Goal: Communication & Community: Ask a question

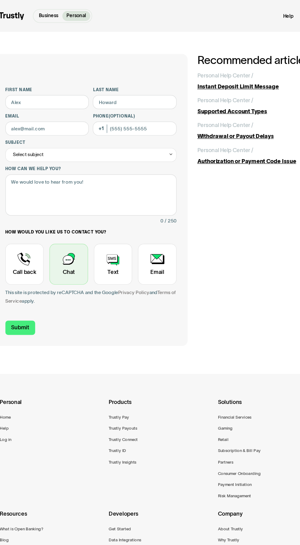
click at [79, 227] on div "Contact Trustly Support" at bounding box center [74, 220] width 32 height 34
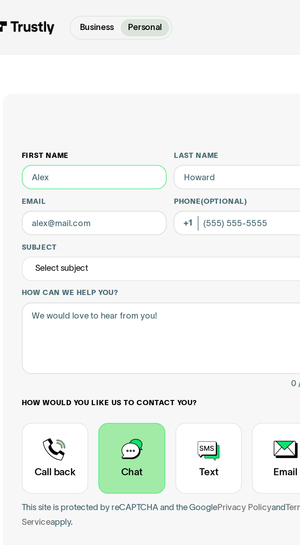
click at [53, 84] on input "First name" at bounding box center [56, 85] width 70 height 12
type input "Timothy"
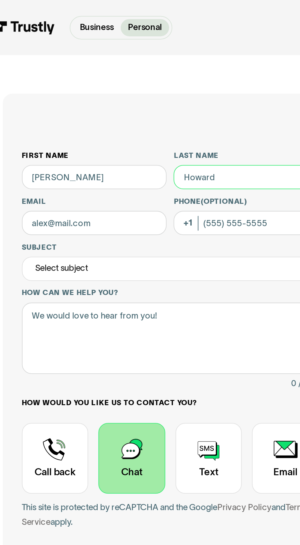
type input "Campbell"
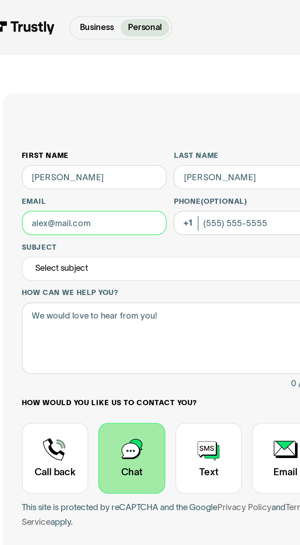
type input "timbosoup409@gmail.com"
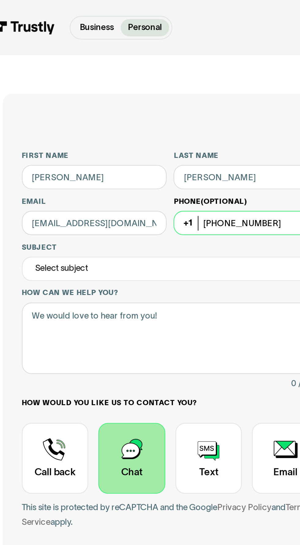
click at [140, 108] on input "(404) 988-4610" at bounding box center [129, 107] width 70 height 12
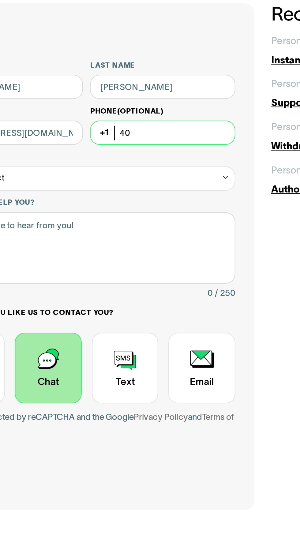
type input "4"
type input "(954) 951-2087"
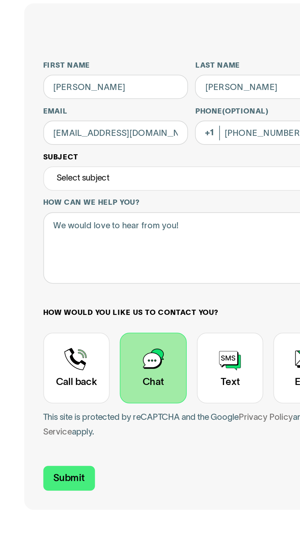
click at [42, 126] on div "Select subject" at bounding box center [39, 129] width 25 height 7
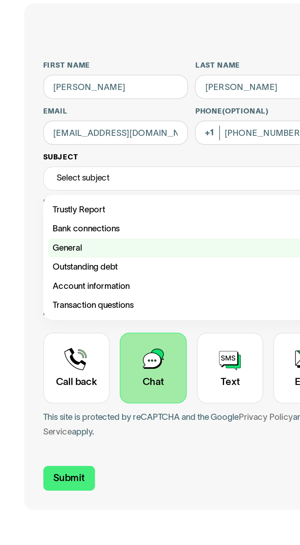
click at [31, 164] on div "Contact Trustly Support" at bounding box center [92, 162] width 138 height 9
type input "*******"
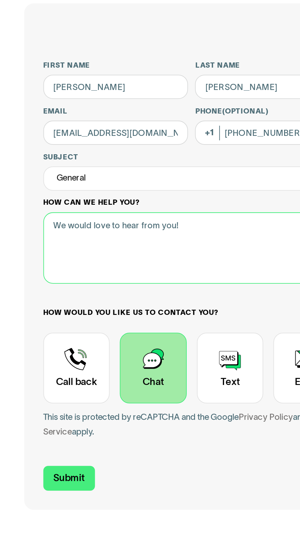
click at [50, 154] on textarea "How can we help you?" at bounding box center [92, 162] width 143 height 35
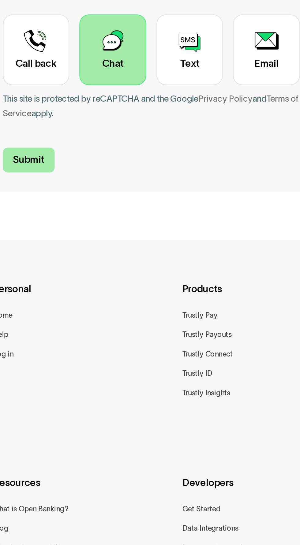
type textarea "Hard rock"
click at [36, 271] on input "Submit" at bounding box center [33, 273] width 25 height 12
type input "+19549512087"
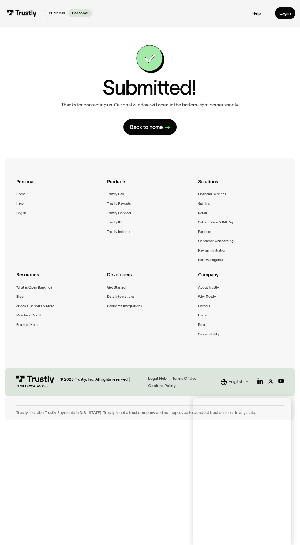
click at [71, 205] on div "Personal Home Help Log in" at bounding box center [59, 198] width 86 height 41
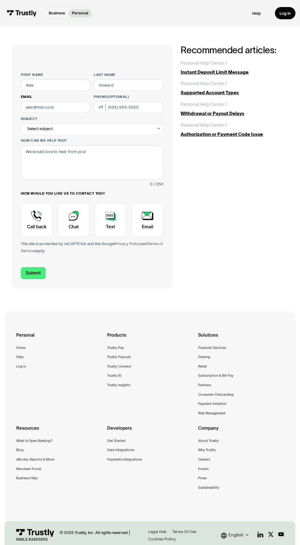
click at [41, 95] on label "Email" at bounding box center [56, 97] width 70 height 5
click at [41, 101] on input "Email" at bounding box center [56, 107] width 70 height 12
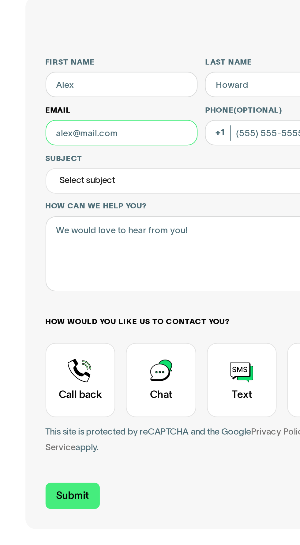
type input "timbosoup409@gmail.com"
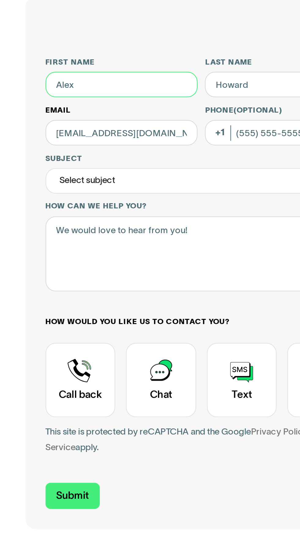
type input "Timothy"
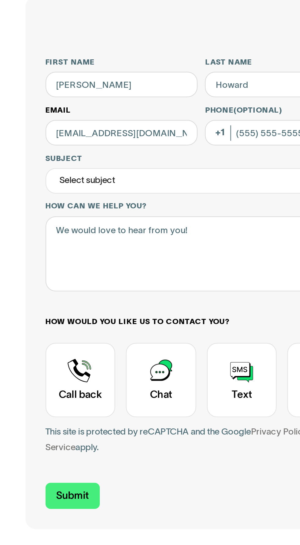
type input "Campbell"
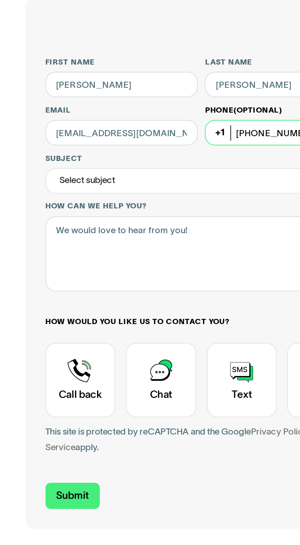
click at [129, 111] on input "(404) 988-4610" at bounding box center [129, 107] width 70 height 12
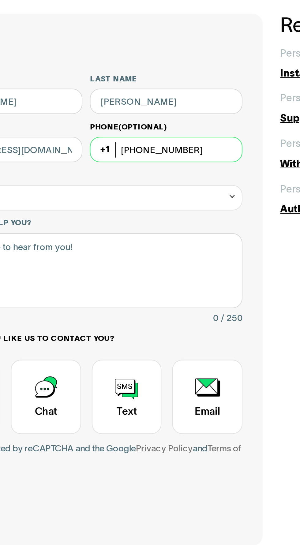
click at [156, 107] on input "(404) 988-4610" at bounding box center [129, 107] width 70 height 12
type input "4"
type input "(954) 951-2087"
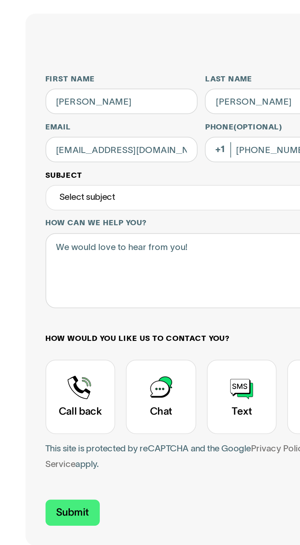
click at [35, 130] on div "Select subject" at bounding box center [39, 129] width 25 height 7
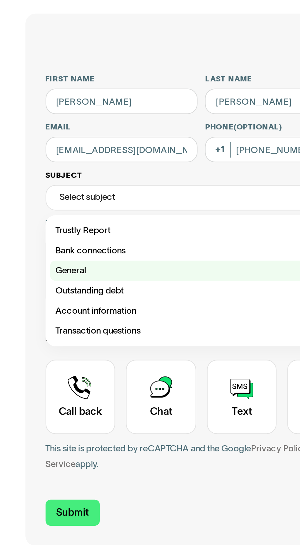
click at [34, 164] on div "Contact Trustly Support" at bounding box center [92, 162] width 138 height 9
type input "*******"
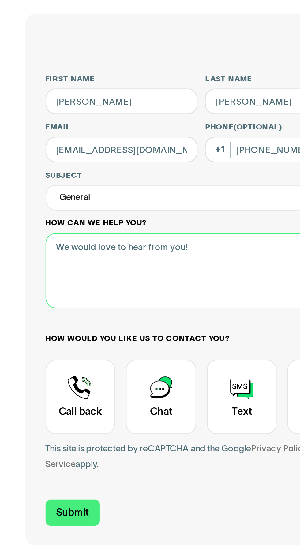
click at [41, 166] on textarea "How can we help you?" at bounding box center [92, 162] width 143 height 35
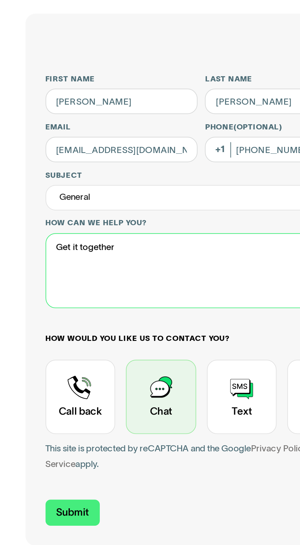
type textarea "Get it together"
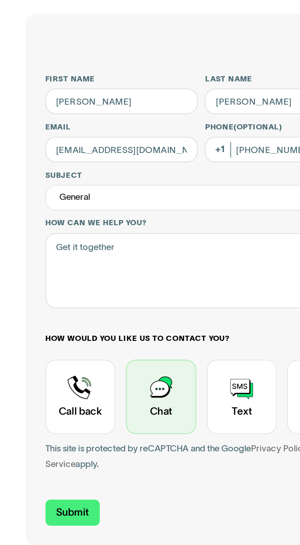
click at [72, 220] on div "Contact Trustly Support" at bounding box center [74, 220] width 32 height 34
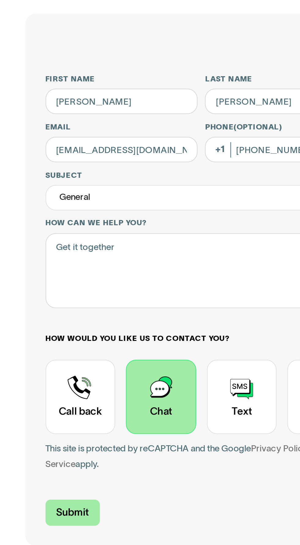
click at [34, 273] on input "Submit" at bounding box center [33, 273] width 25 height 12
type input "+19549512087"
